Goal: Task Accomplishment & Management: Use online tool/utility

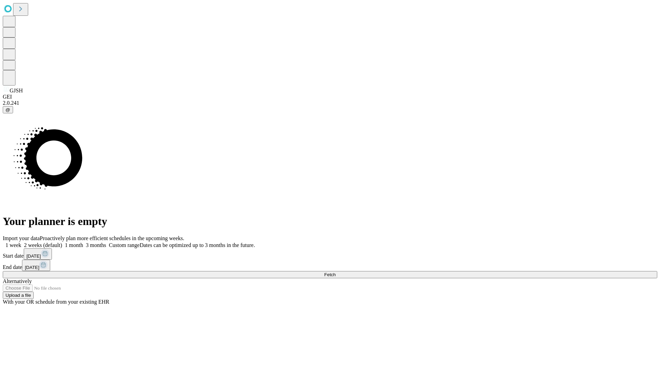
click at [336, 272] on span "Fetch" at bounding box center [329, 274] width 11 height 5
